Goal: Task Accomplishment & Management: Check status

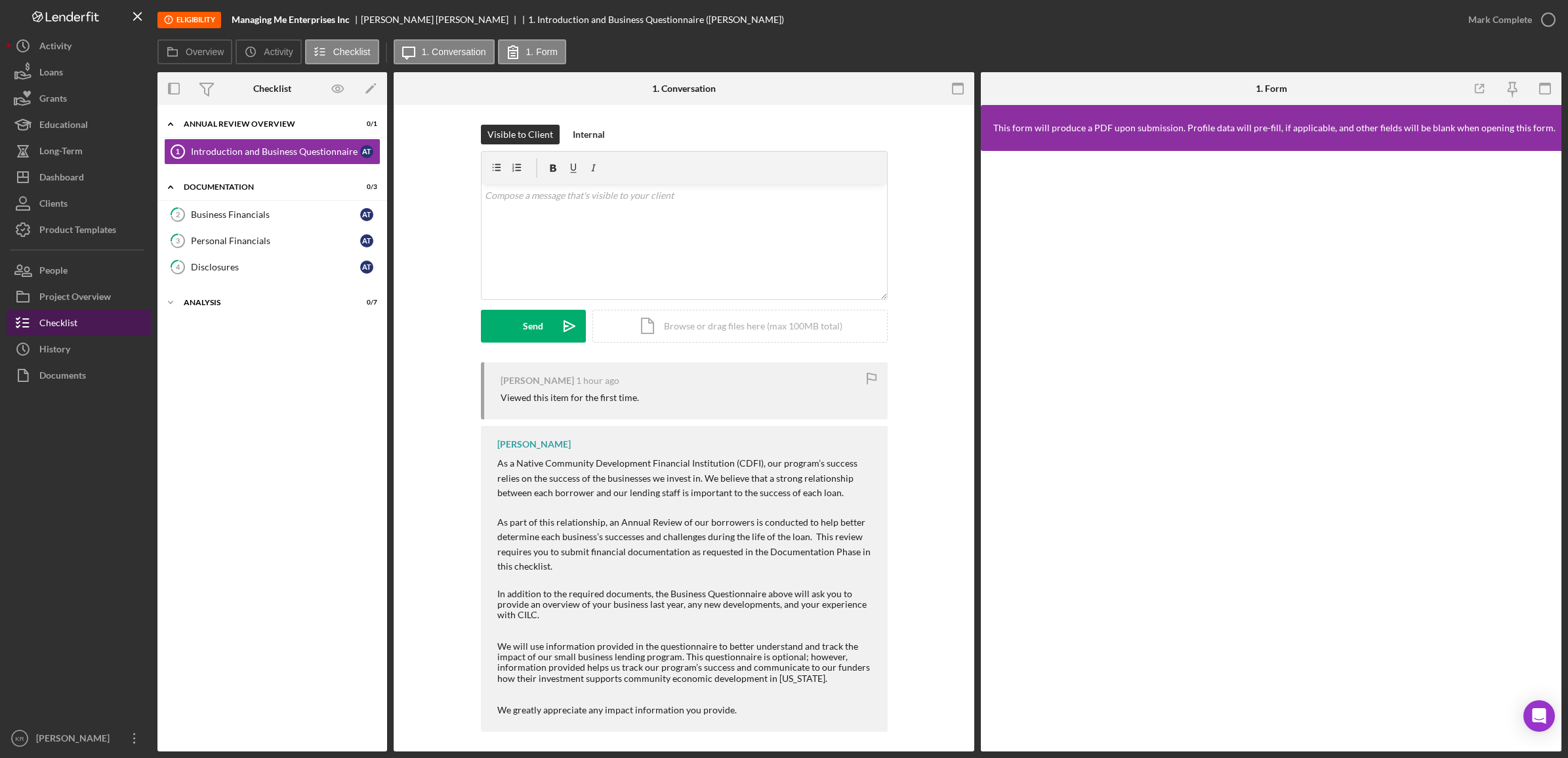
click at [44, 315] on div "Checklist" at bounding box center [58, 325] width 38 height 29
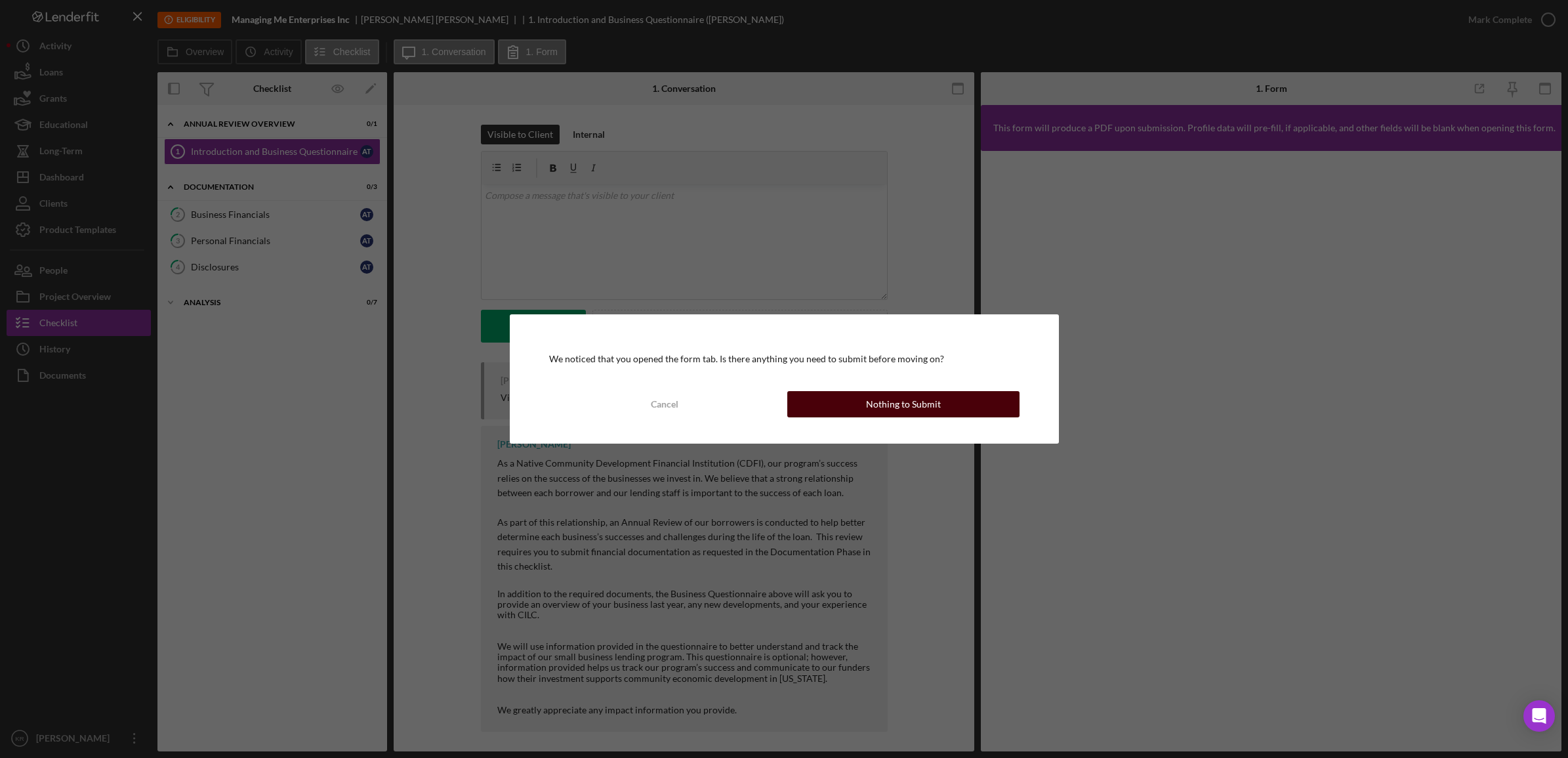
click at [848, 404] on button "Nothing to Submit" at bounding box center [903, 404] width 232 height 26
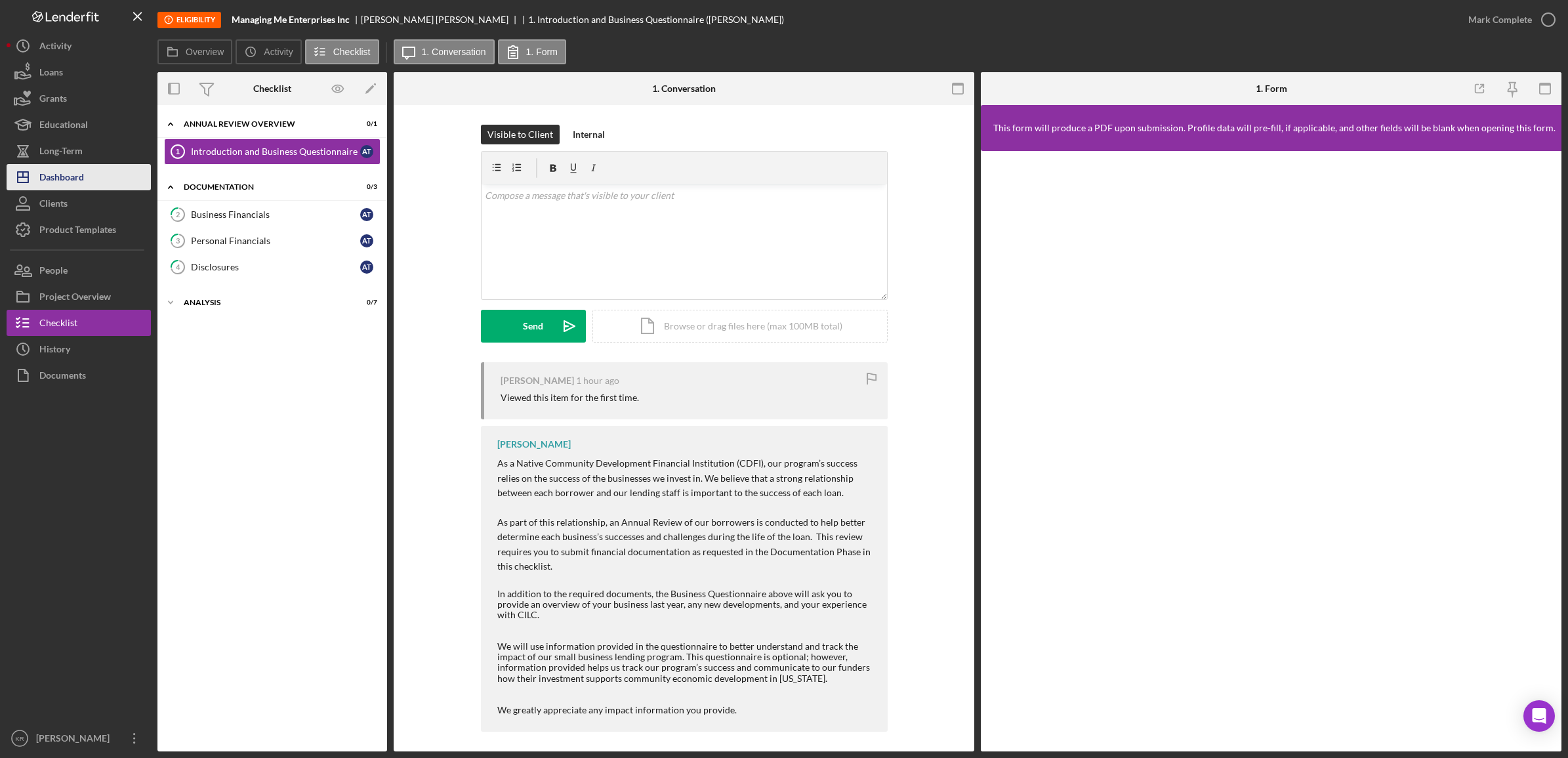
click at [96, 167] on button "Icon/Dashboard Dashboard" at bounding box center [79, 177] width 144 height 26
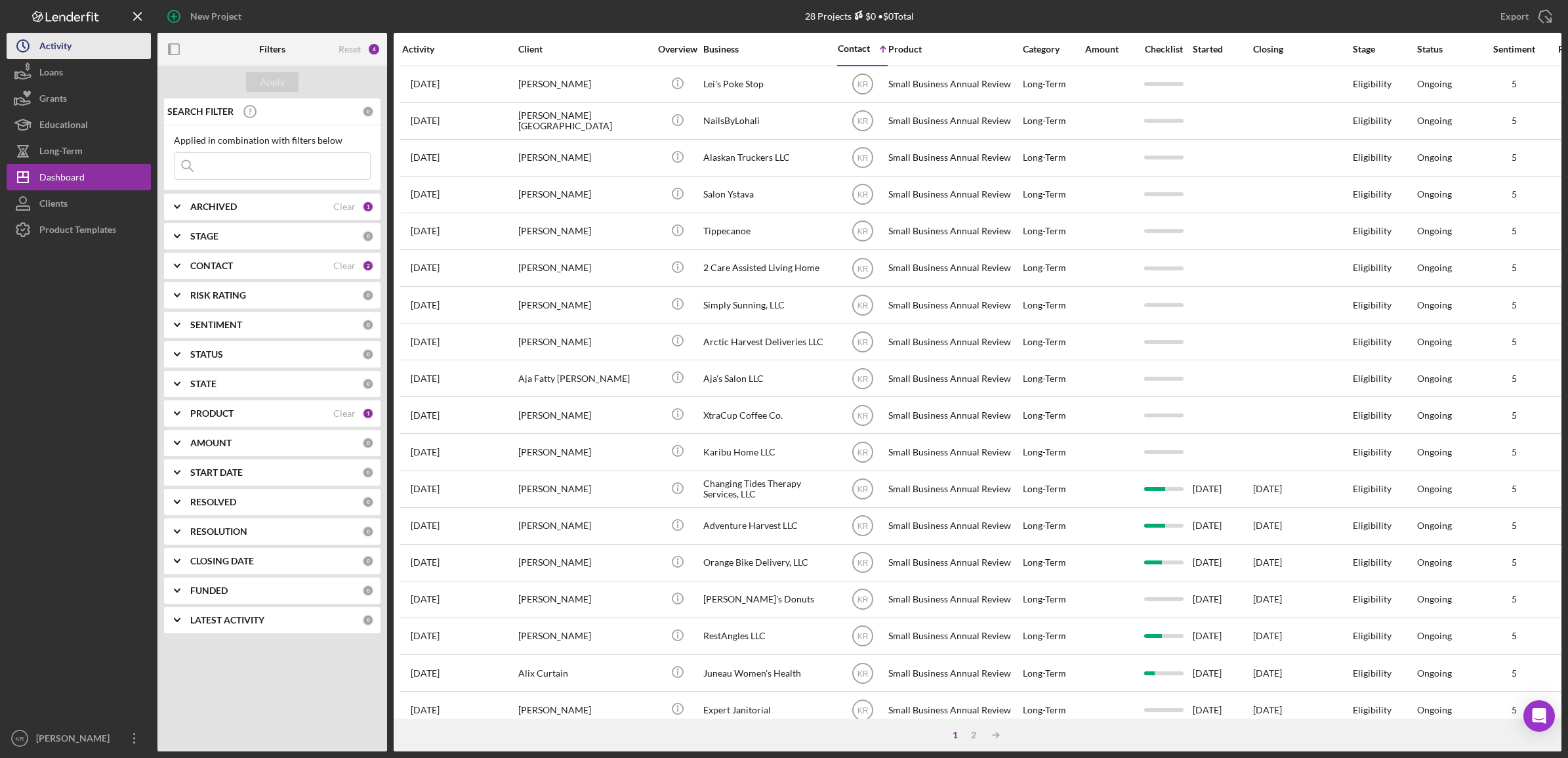
click at [86, 52] on button "Icon/History Activity" at bounding box center [79, 46] width 144 height 26
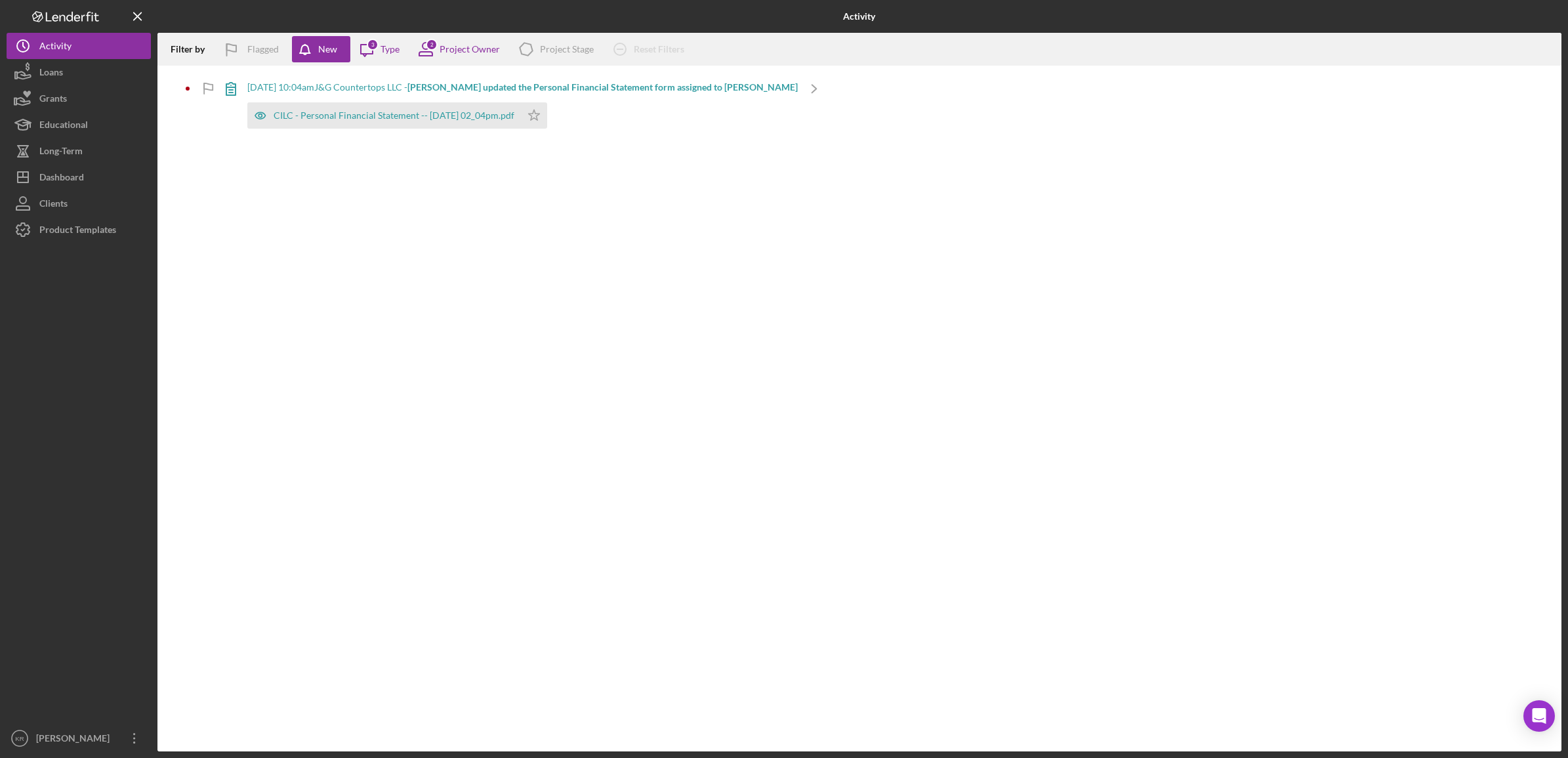
click at [466, 90] on b "[PERSON_NAME] updated the Personal Financial Statement form assigned to [PERSON…" at bounding box center [603, 87] width 390 height 11
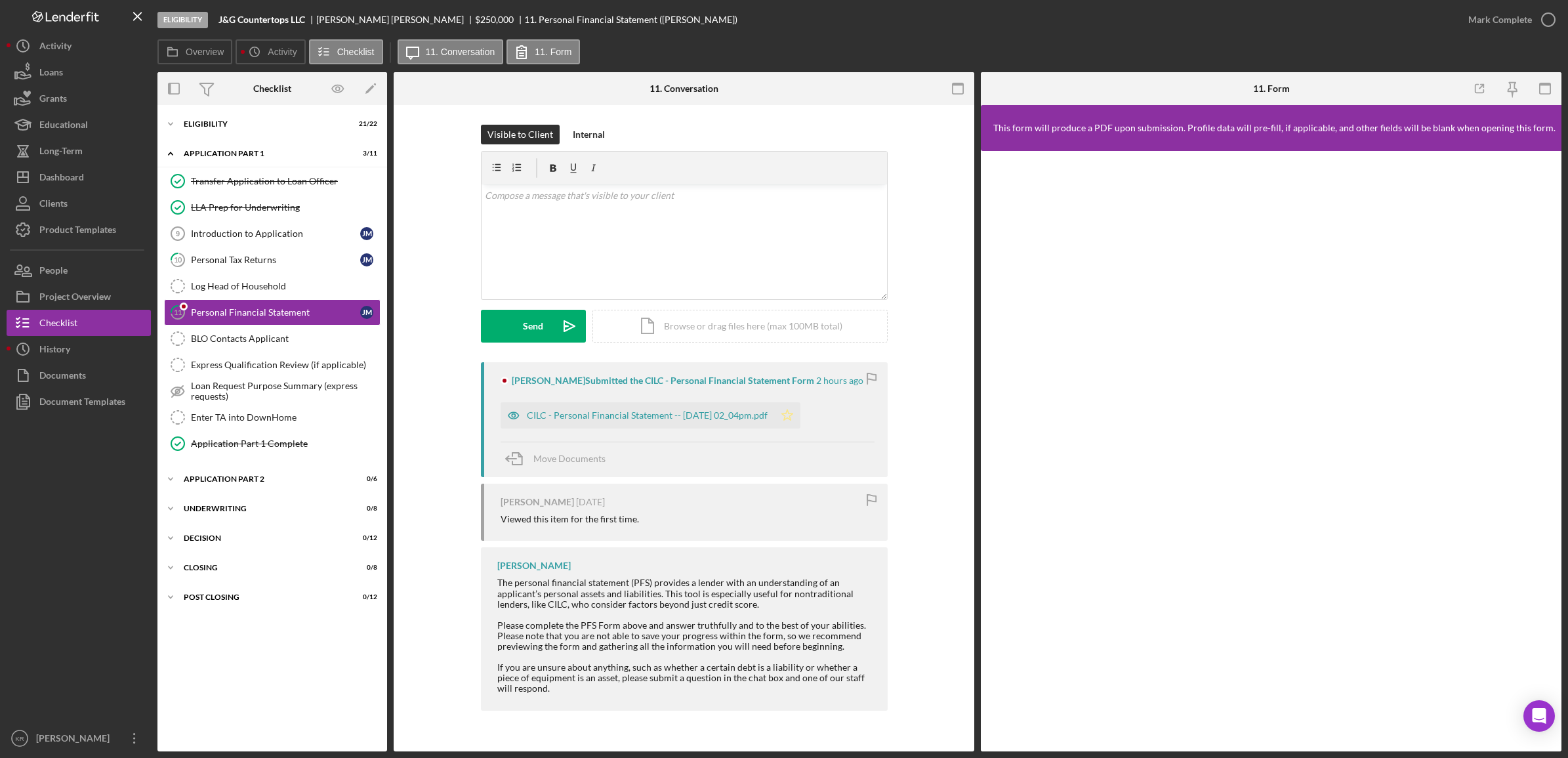
click at [801, 417] on icon "Icon/Star" at bounding box center [787, 416] width 26 height 26
click at [709, 419] on div "CILC - Personal Financial Statement -- [DATE] 02_04pm.pdf" at bounding box center [648, 416] width 241 height 11
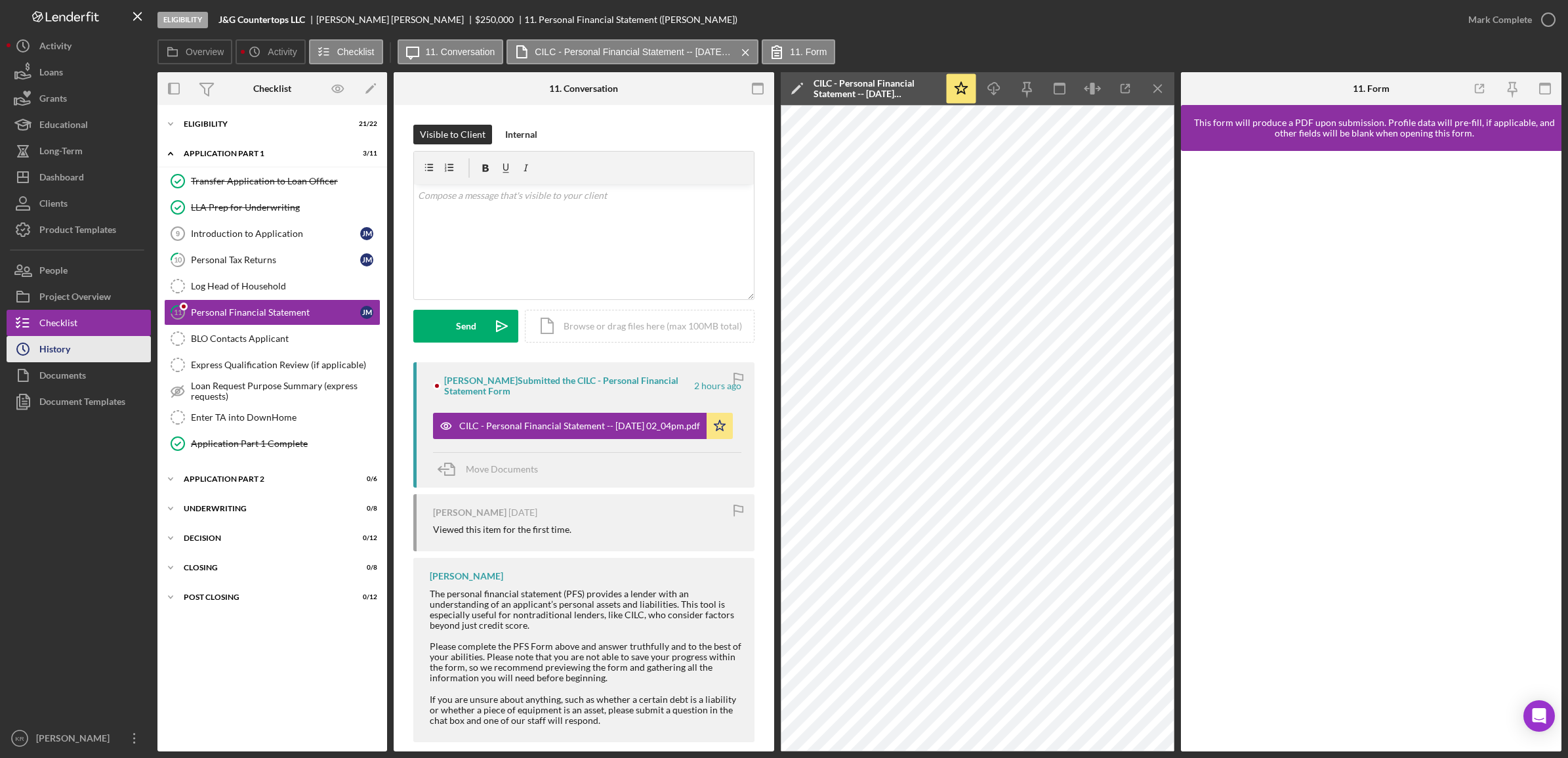
click at [56, 340] on div "History" at bounding box center [55, 351] width 31 height 29
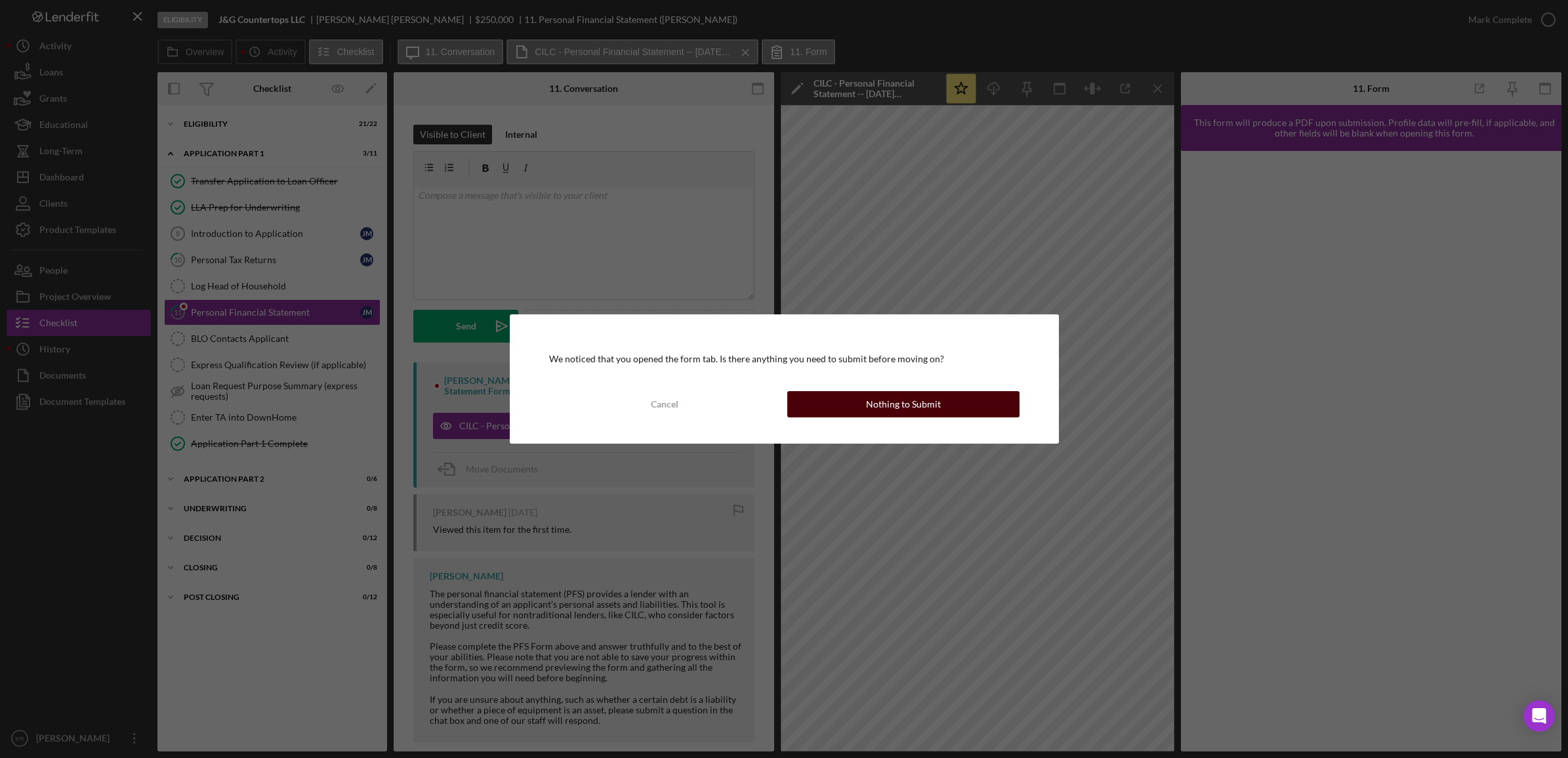
click at [910, 404] on div "Nothing to Submit" at bounding box center [903, 404] width 75 height 26
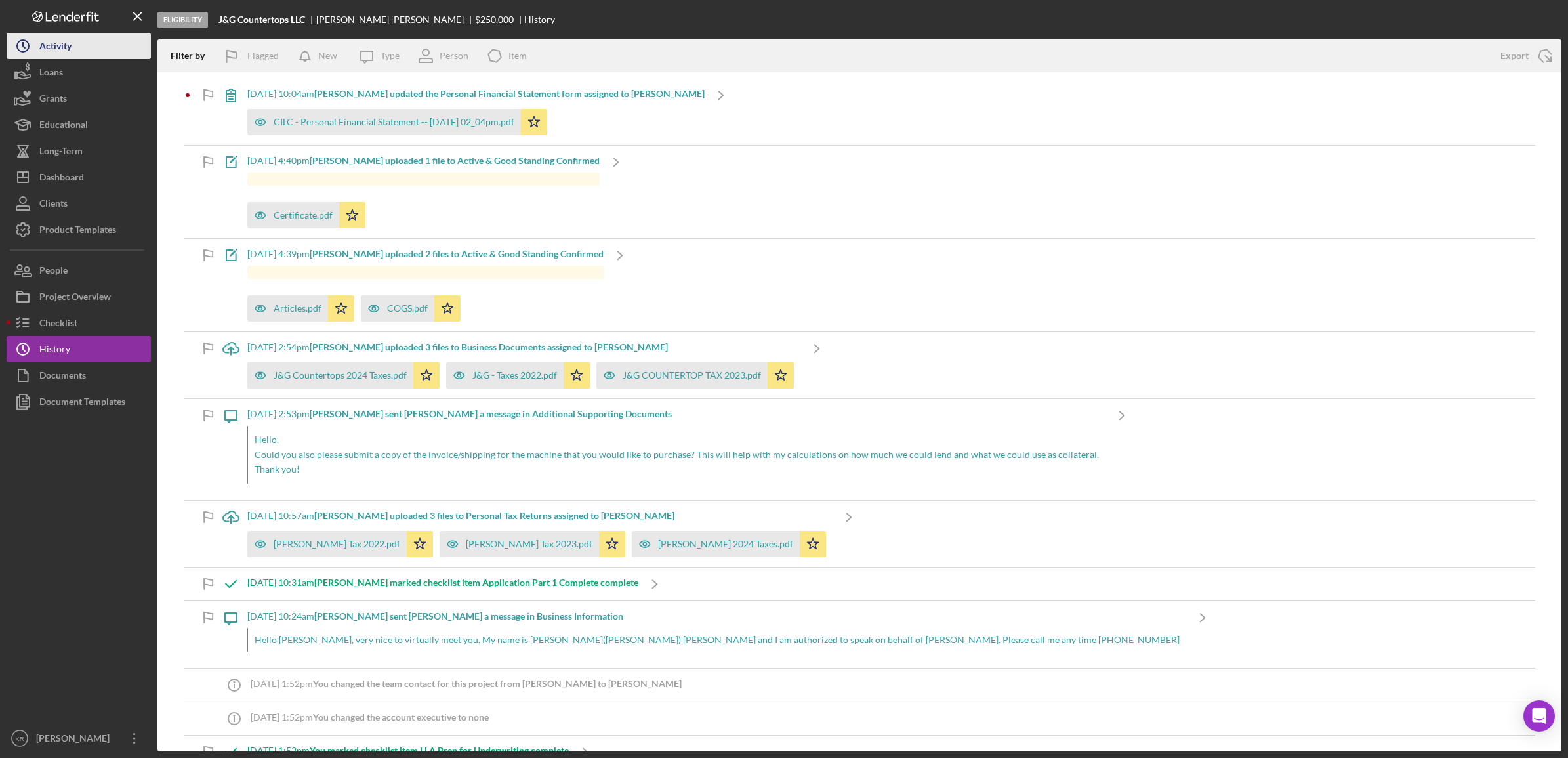
click at [33, 42] on icon "Icon/History" at bounding box center [23, 45] width 33 height 33
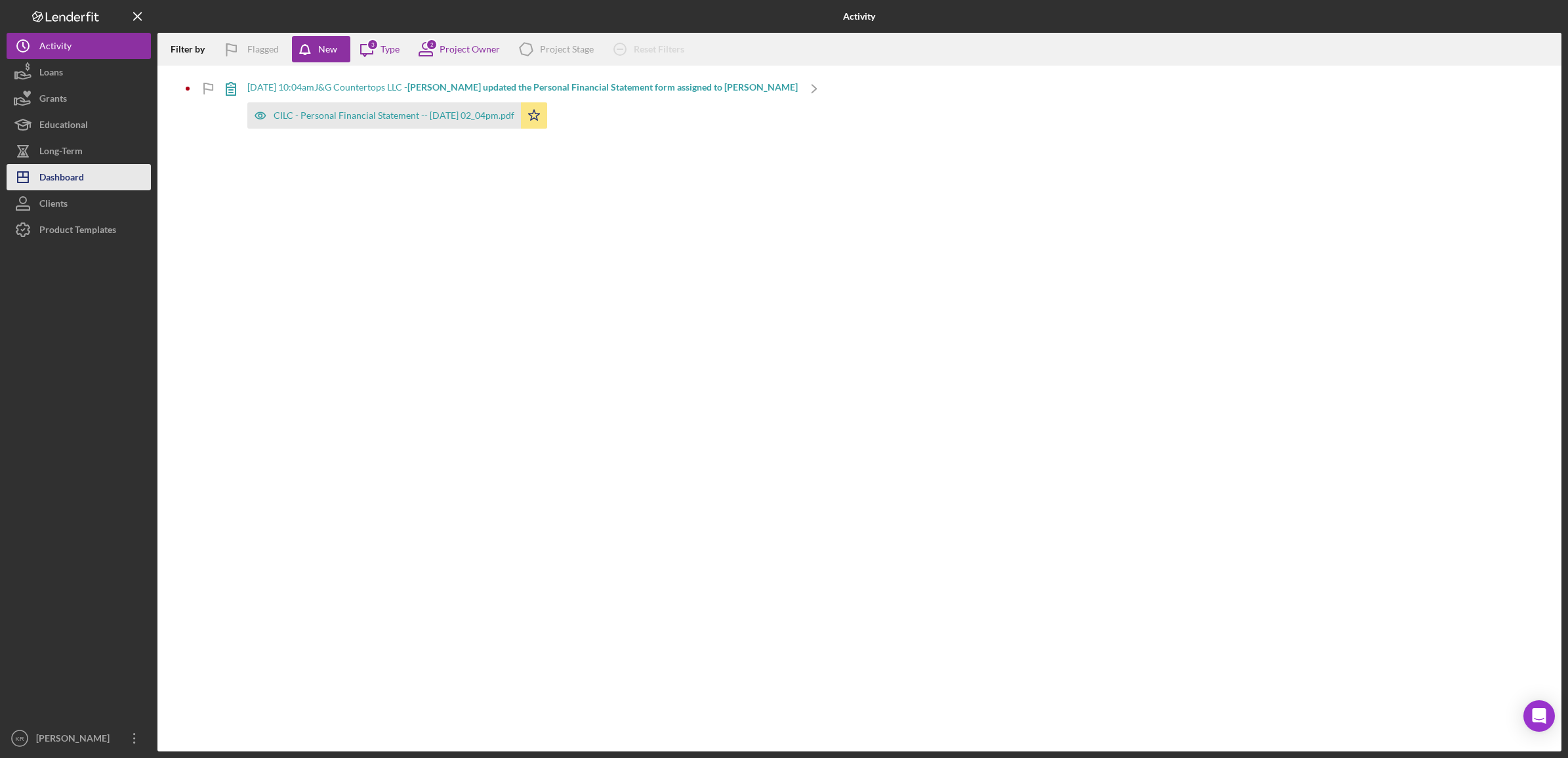
click at [72, 185] on div "Dashboard" at bounding box center [62, 179] width 45 height 29
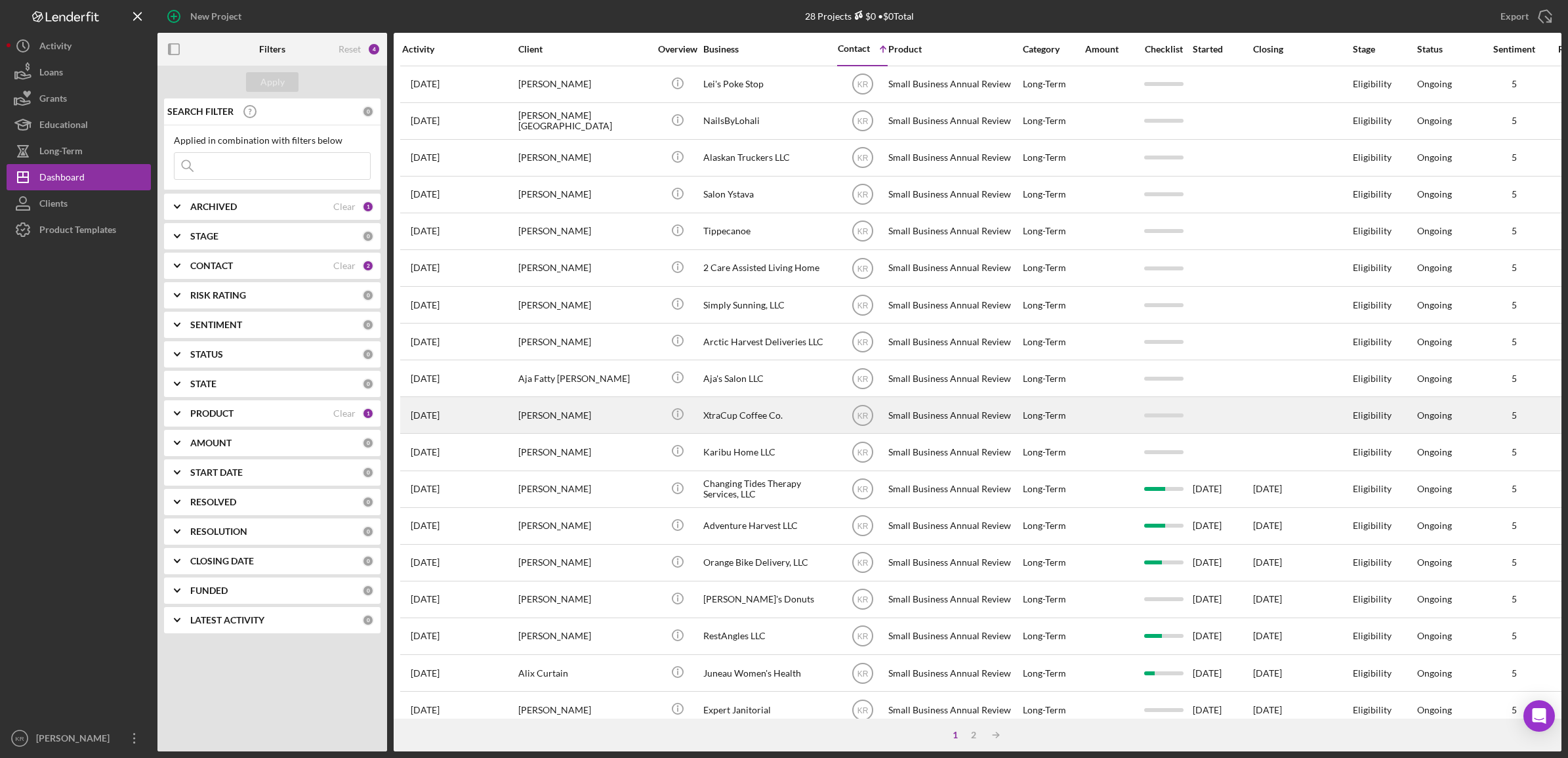
scroll to position [298, 0]
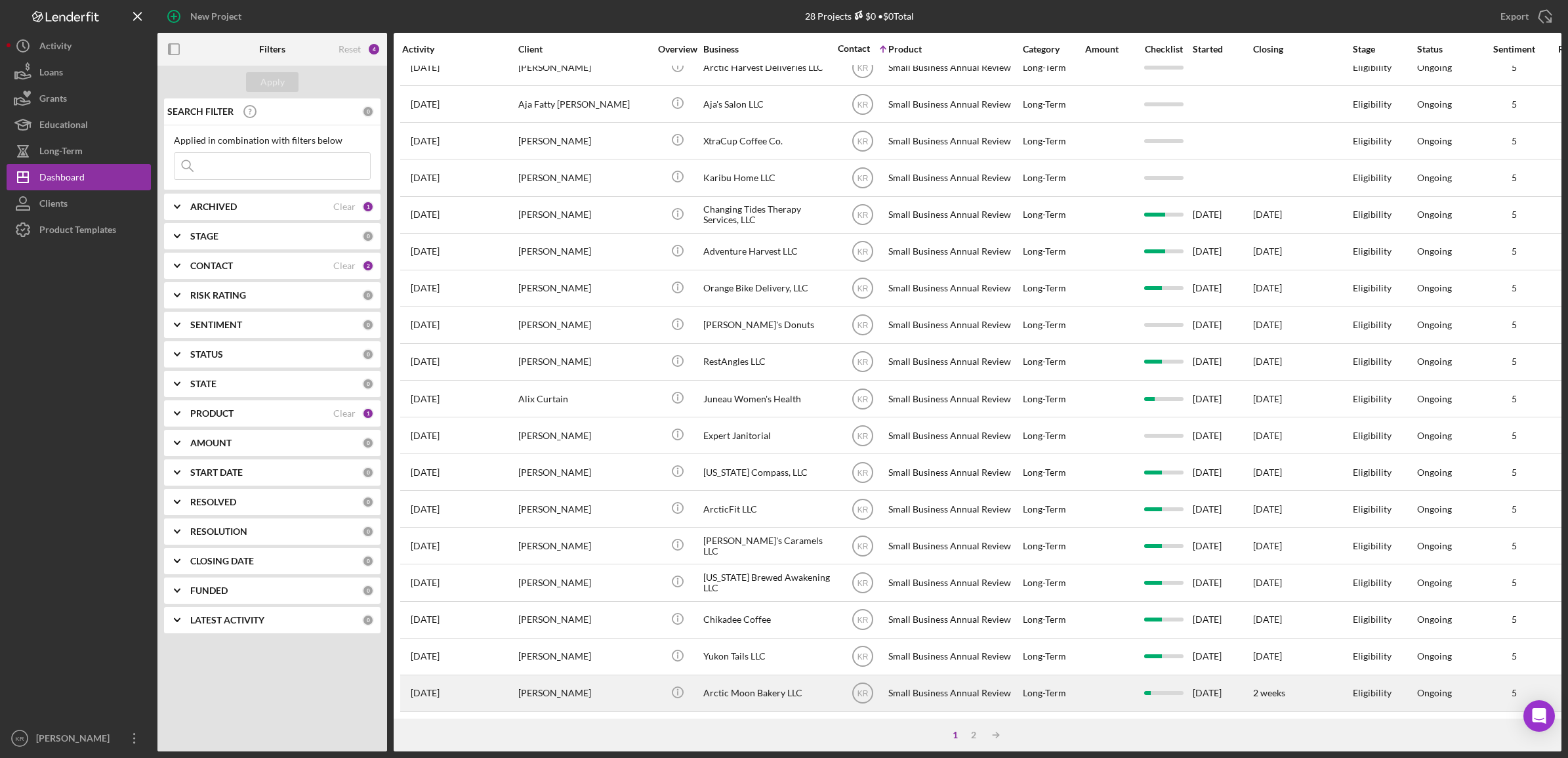
click at [956, 678] on div "Small Business Annual Review" at bounding box center [954, 693] width 131 height 35
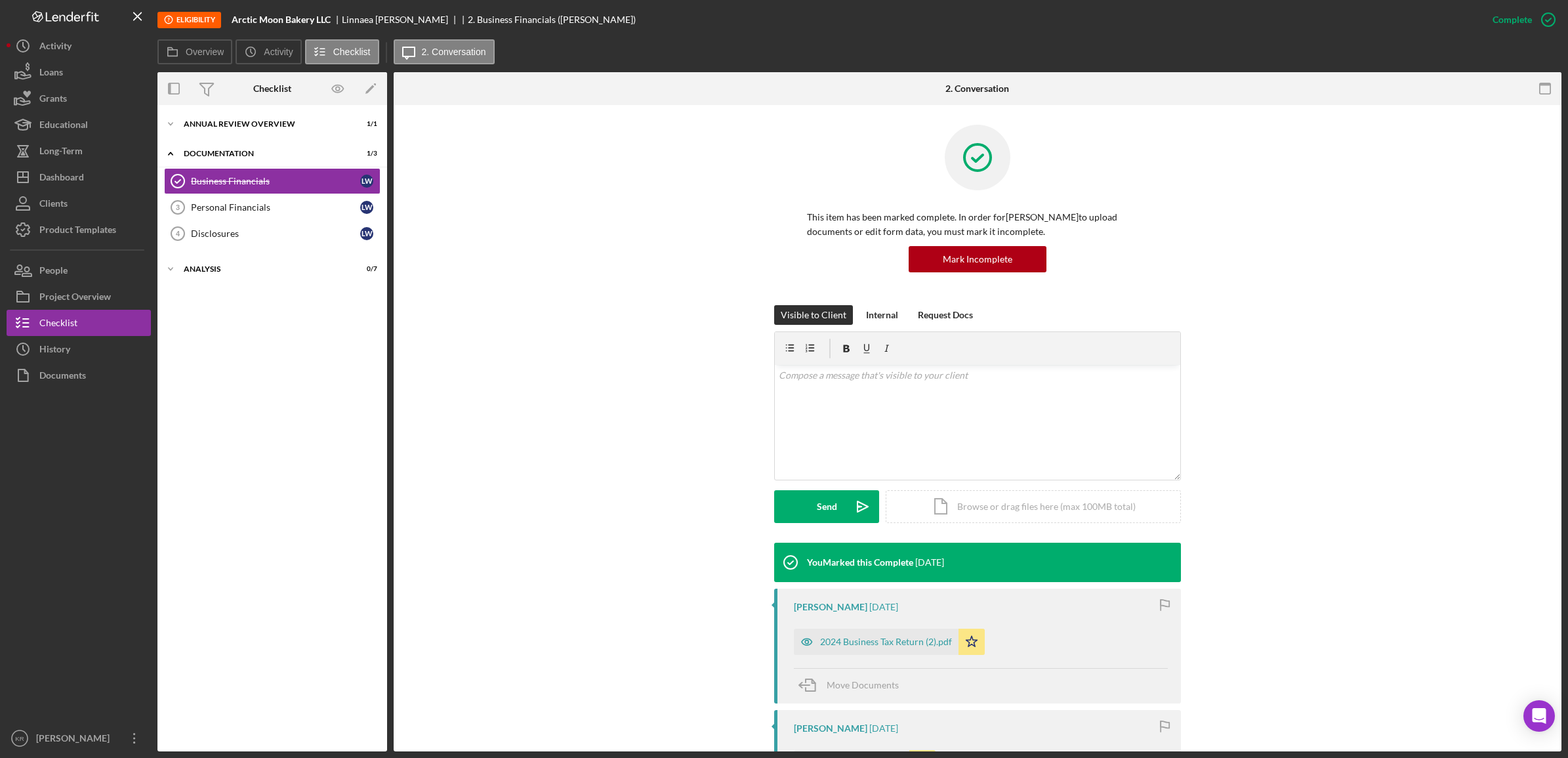
click at [301, 143] on div "Icon/Expander Documentation 1 / 3" at bounding box center [272, 153] width 230 height 27
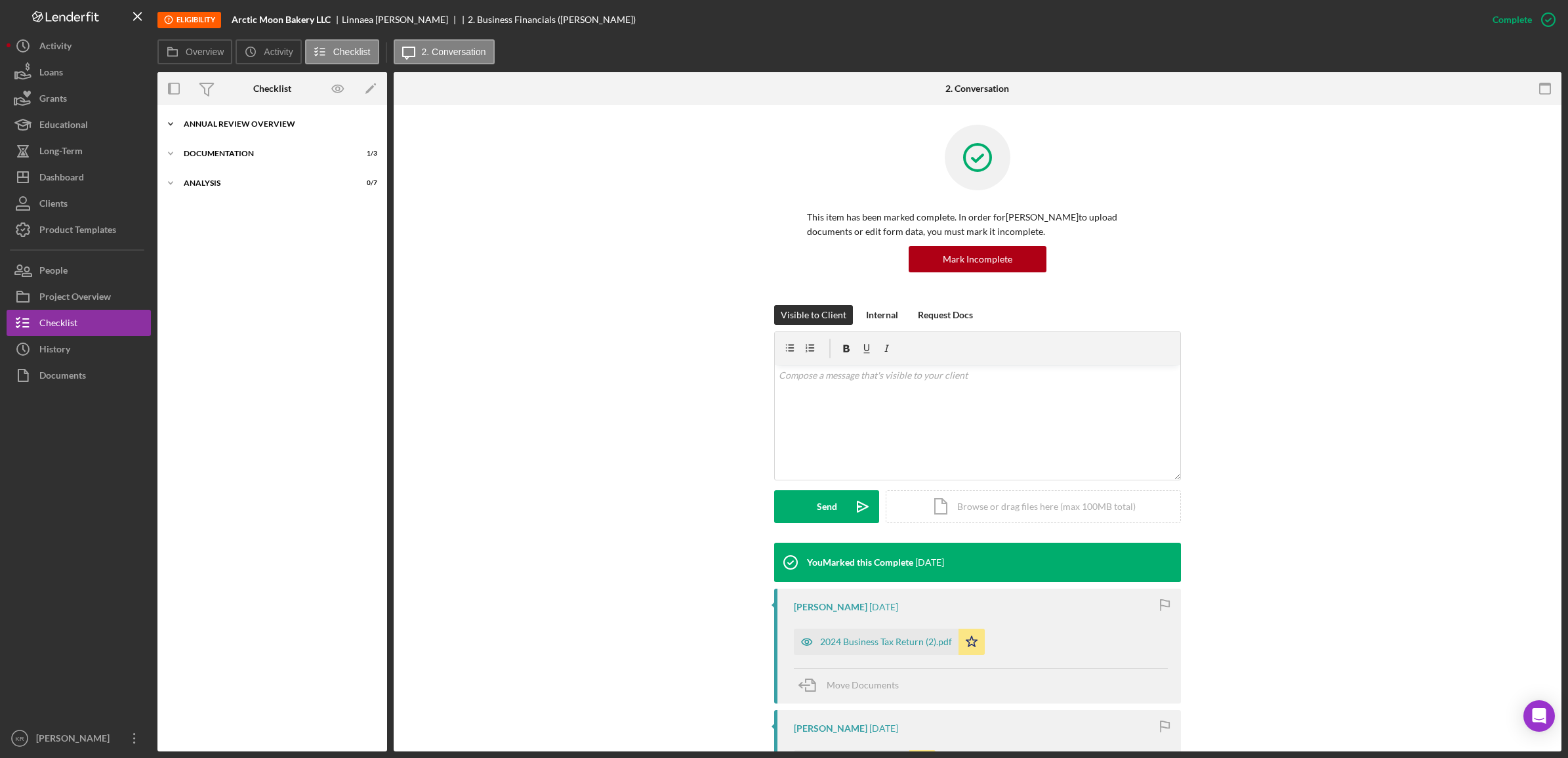
click at [305, 133] on div "Icon/Expander Annual Review Overview 1 / 1" at bounding box center [272, 124] width 230 height 26
click at [302, 173] on div "Icon/Expander Annual Review Overview 1 / 1 Introduction and Business Questionna…" at bounding box center [272, 428] width 230 height 633
click at [294, 183] on div "Documentation" at bounding box center [277, 187] width 187 height 8
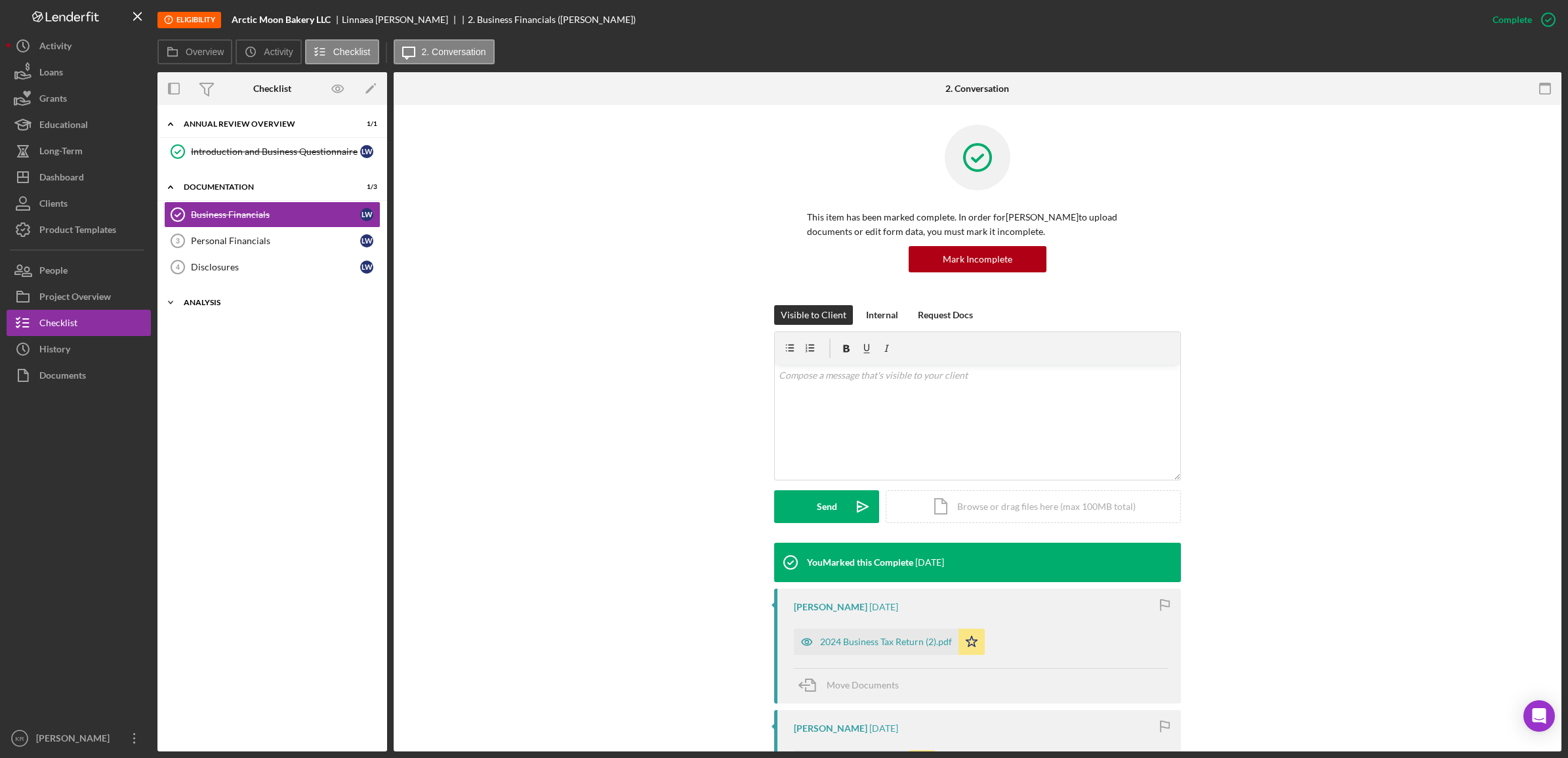
click at [271, 292] on div "Icon/Expander Analysis 0 / 7" at bounding box center [272, 302] width 230 height 26
